Goal: Entertainment & Leisure: Consume media (video, audio)

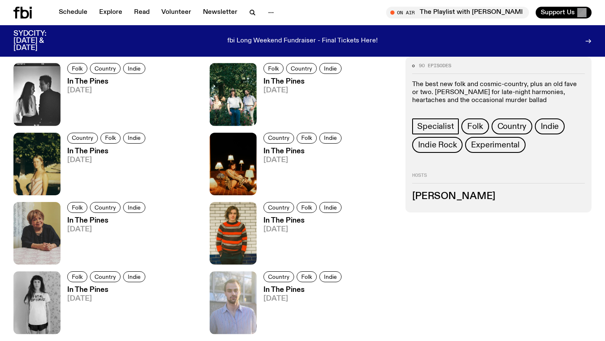
scroll to position [437, 0]
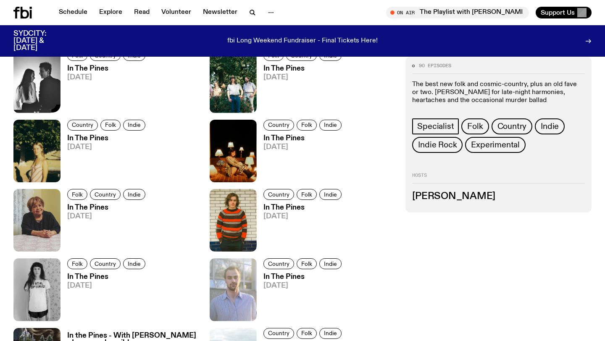
click at [36, 93] on img at bounding box center [36, 81] width 47 height 63
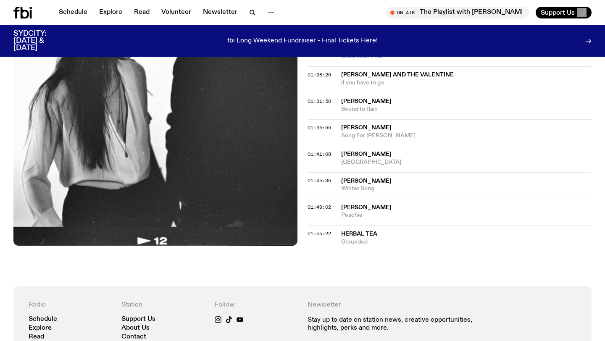
scroll to position [824, 0]
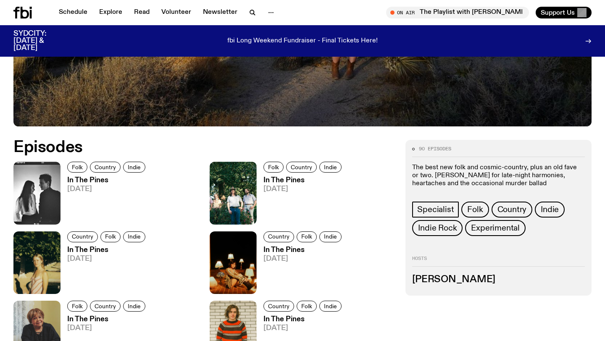
scroll to position [319, 0]
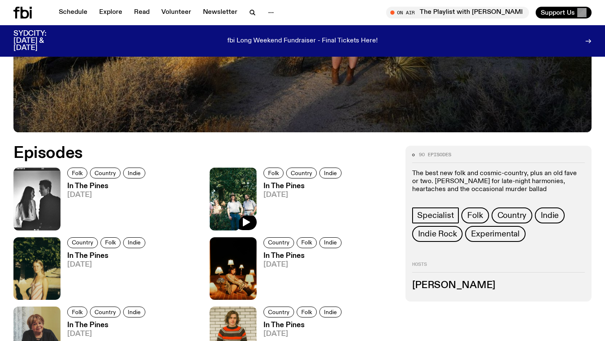
click at [228, 203] on img at bounding box center [233, 199] width 47 height 63
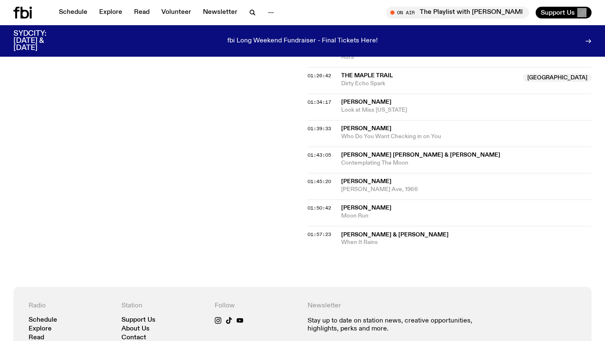
scroll to position [790, 0]
